Goal: Navigation & Orientation: Find specific page/section

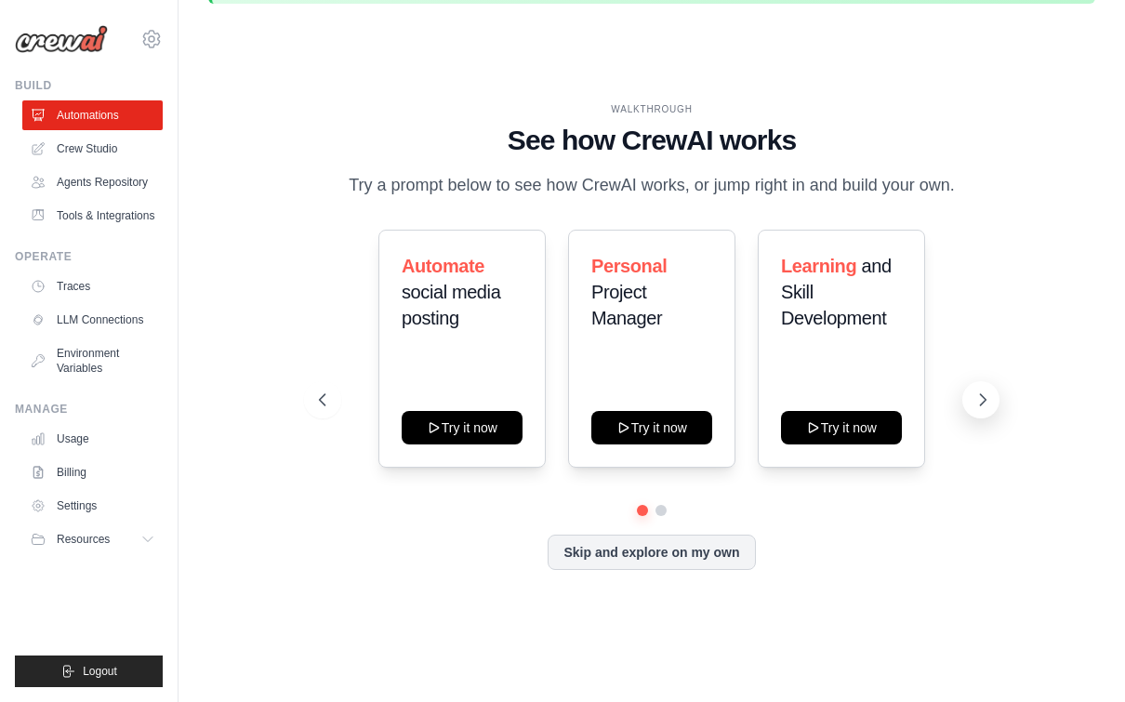
click at [986, 396] on button at bounding box center [980, 399] width 37 height 37
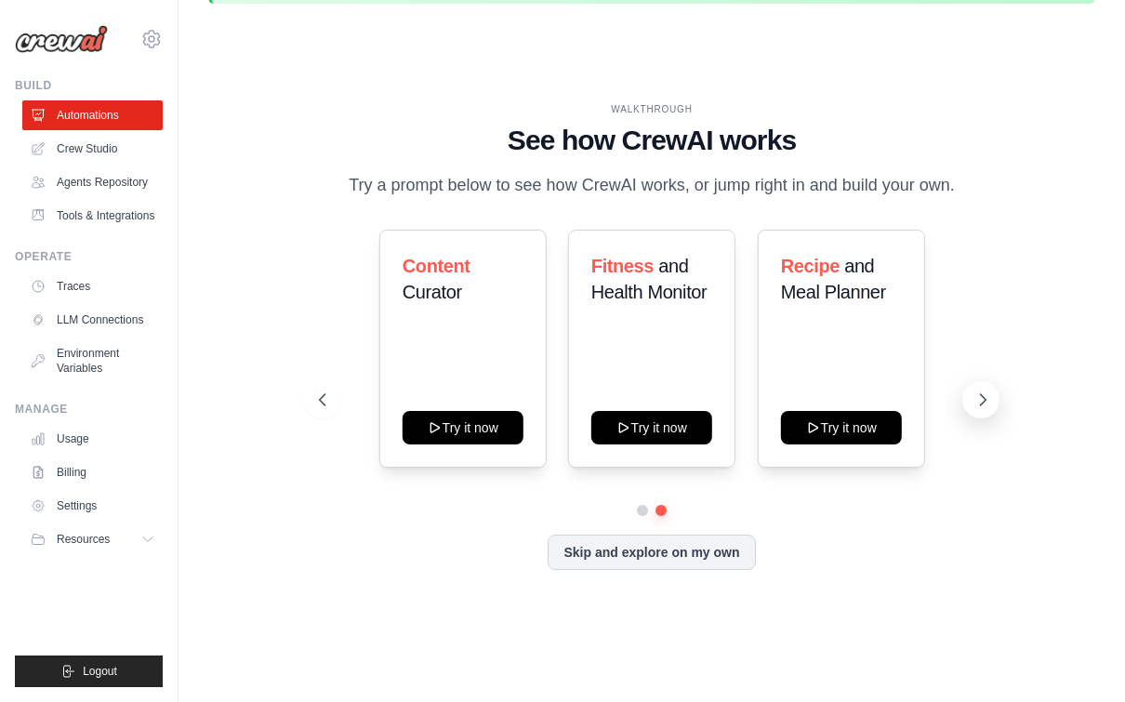
click at [985, 390] on icon at bounding box center [982, 399] width 19 height 19
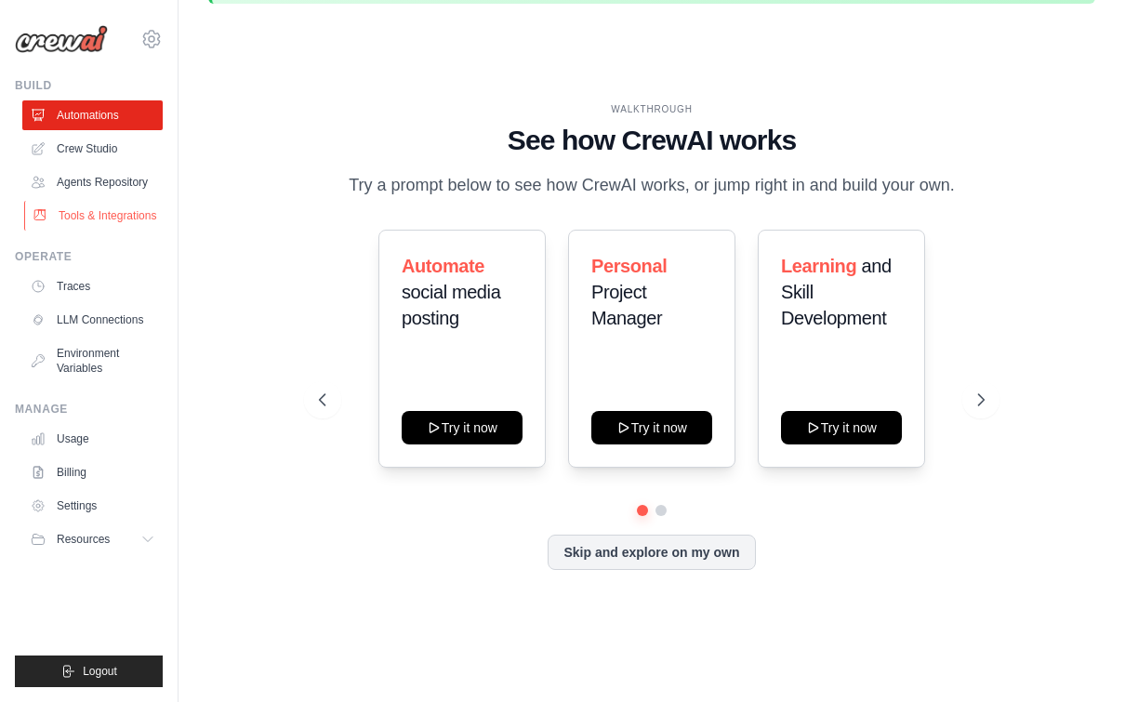
click at [137, 226] on link "Tools & Integrations" at bounding box center [94, 216] width 140 height 30
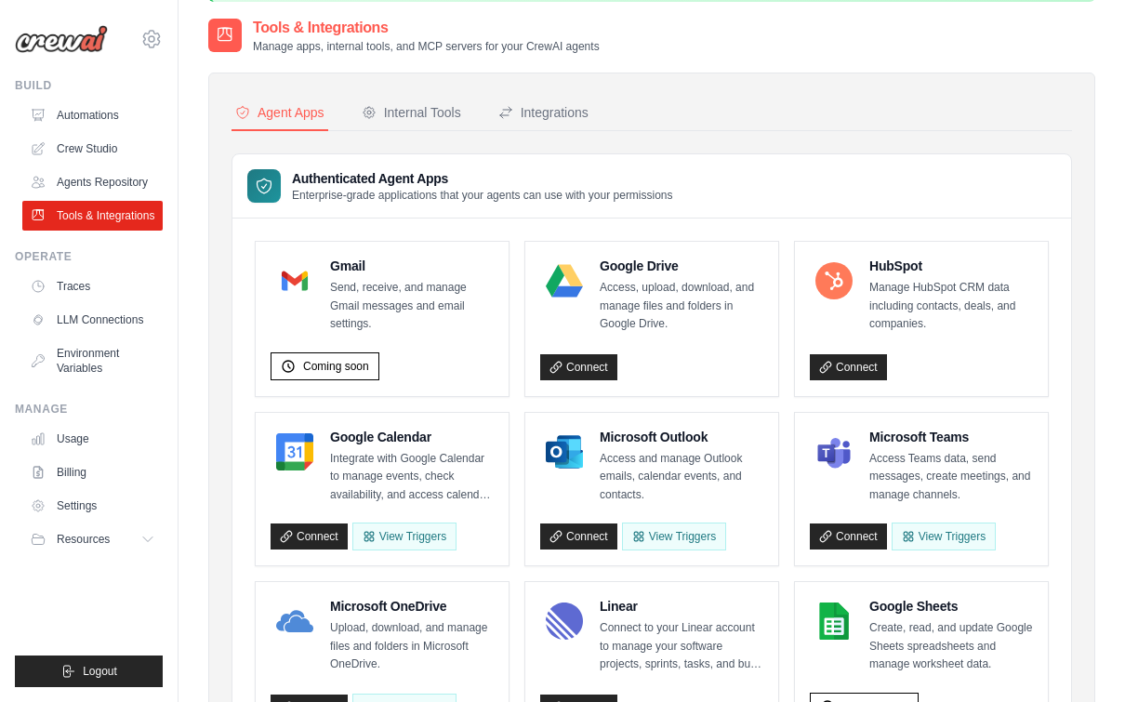
scroll to position [83, 0]
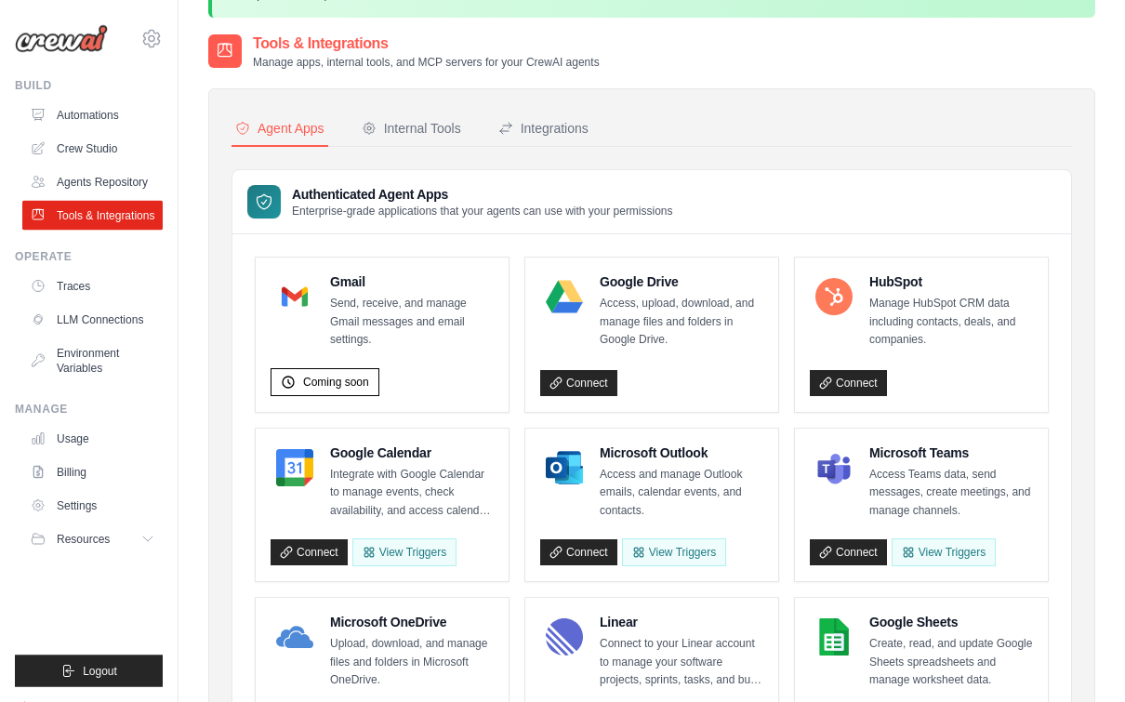
scroll to position [35, 0]
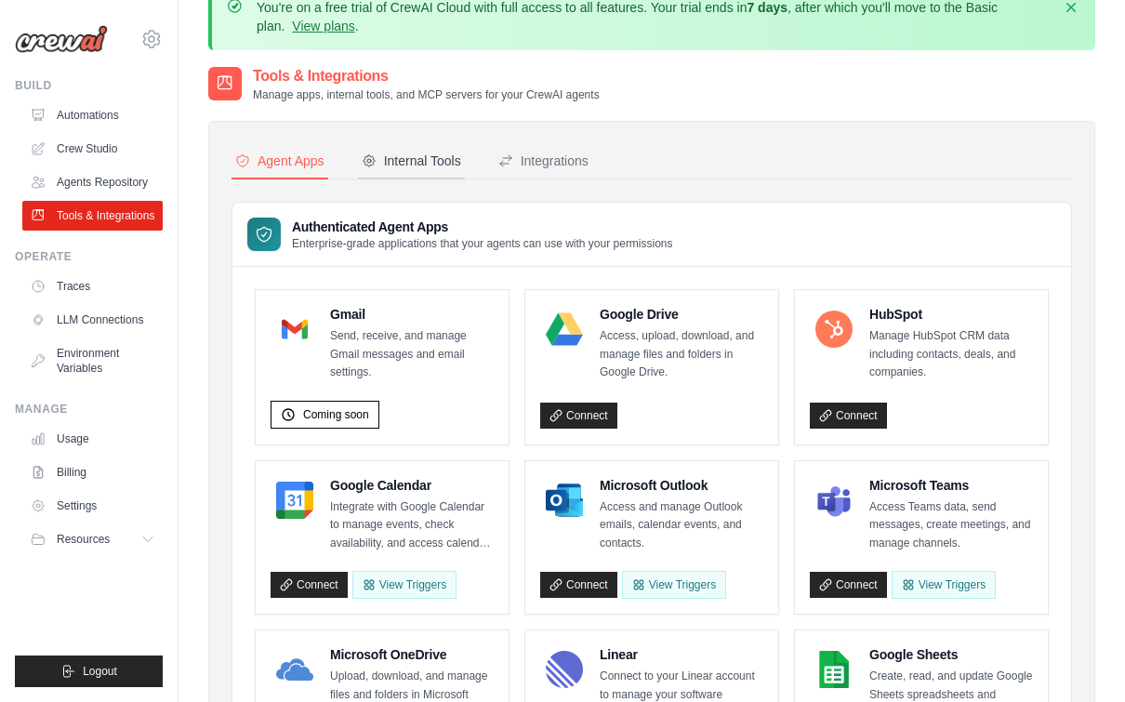
click at [421, 158] on div "Internal Tools" at bounding box center [411, 161] width 99 height 19
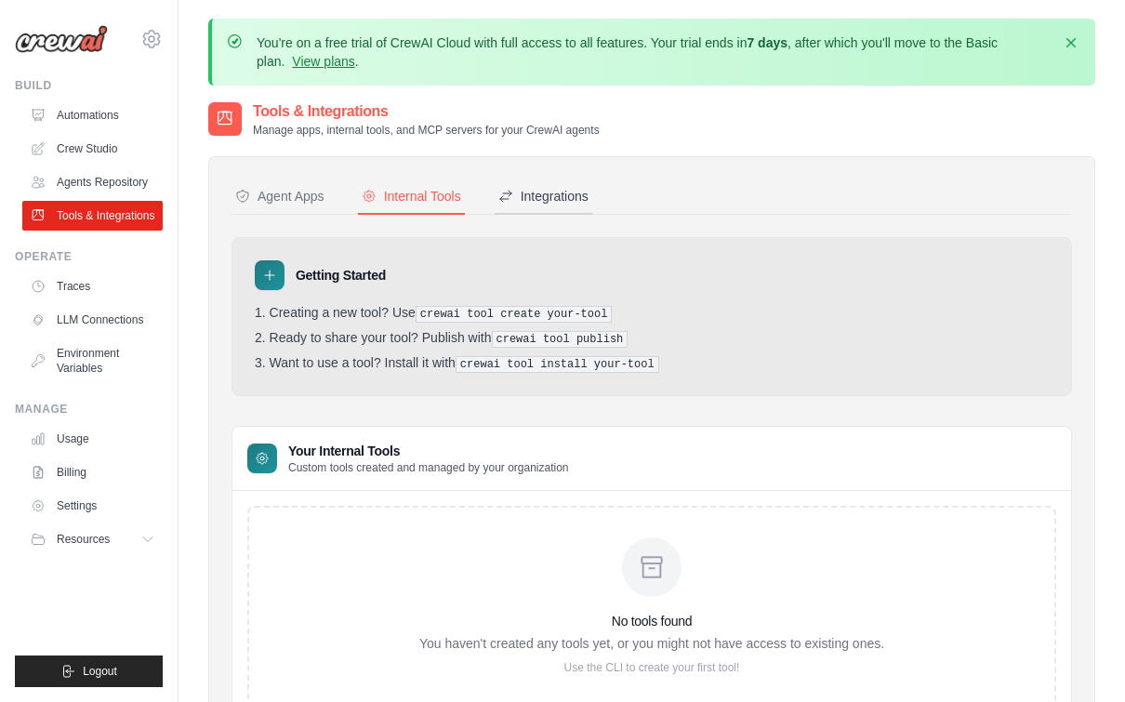
click at [561, 203] on div "Integrations" at bounding box center [543, 196] width 90 height 19
